Goal: Consume media (video, audio)

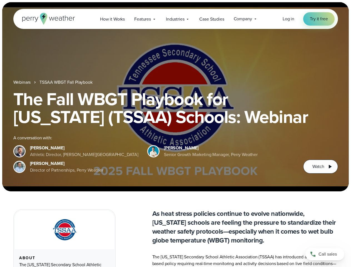
click at [175, 133] on div "The Fall WBGT Playbook for [US_STATE] (TSSAA) Schools: Webinar A conversation w…" at bounding box center [175, 131] width 324 height 83
click at [175, 19] on span "Industries" at bounding box center [175, 19] width 18 height 7
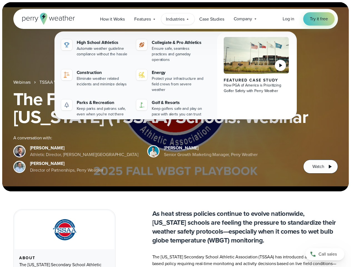
click at [175, 97] on h1 "The Fall WBGT Playbook for [US_STATE] (TSSAA) Schools: Webinar" at bounding box center [175, 108] width 324 height 36
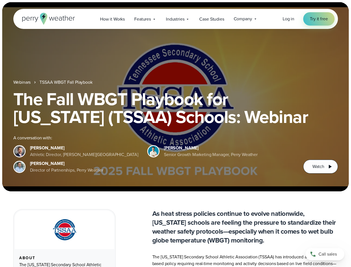
click at [66, 82] on link "TSSAA WBGT Fall Playbook" at bounding box center [65, 82] width 53 height 7
click at [320, 166] on span "Watch" at bounding box center [318, 166] width 12 height 7
